Goal: Find specific page/section: Find specific page/section

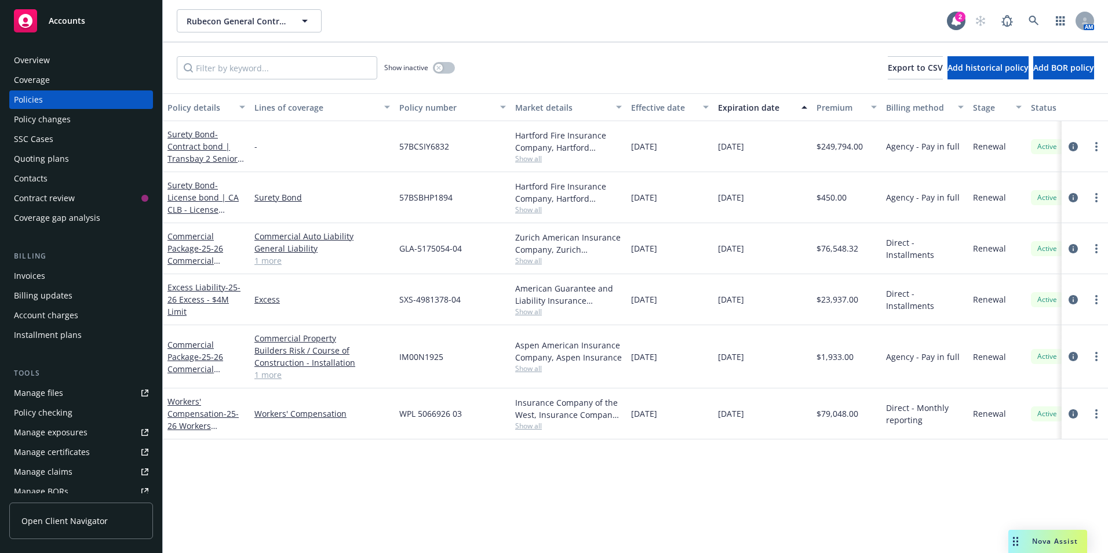
click at [32, 63] on div "Overview" at bounding box center [32, 60] width 36 height 19
